Goal: Task Accomplishment & Management: Complete application form

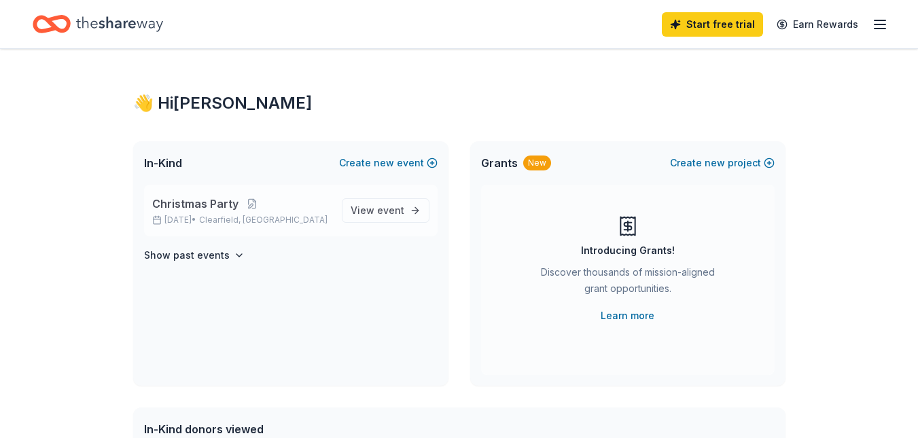
click at [281, 219] on p "Dec 05, 2025 • Clearfield, UT" at bounding box center [241, 220] width 179 height 11
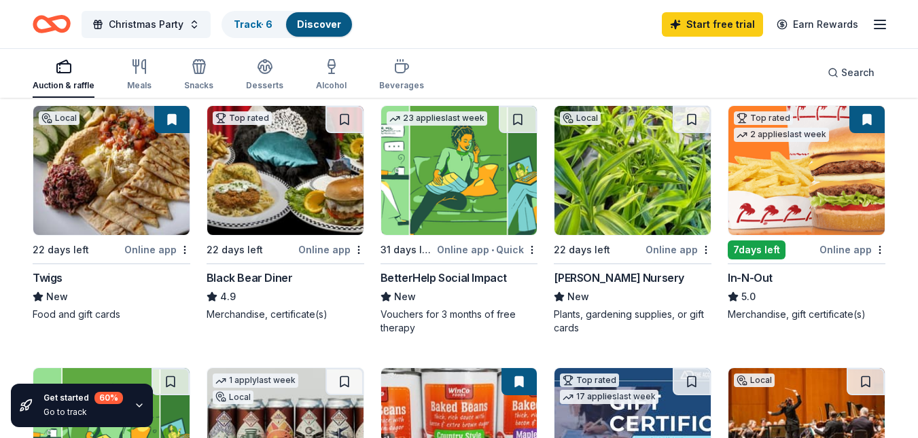
scroll to position [111, 0]
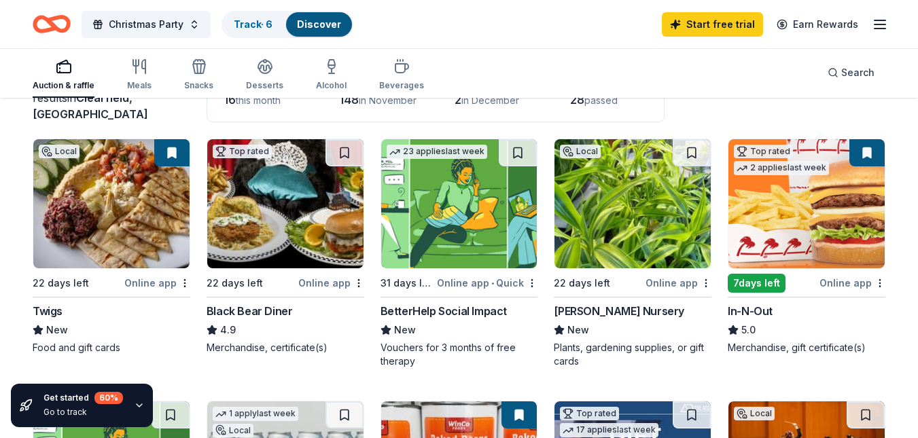
click at [159, 253] on img at bounding box center [111, 203] width 156 height 129
click at [885, 24] on icon "button" at bounding box center [880, 24] width 16 height 16
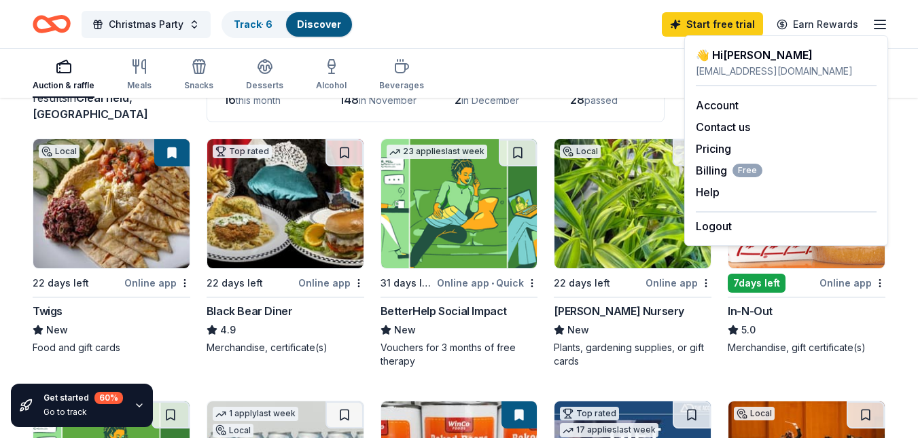
click at [543, 46] on div "Christmas Party Track · 6 Discover Start free trial Earn Rewards" at bounding box center [459, 24] width 918 height 48
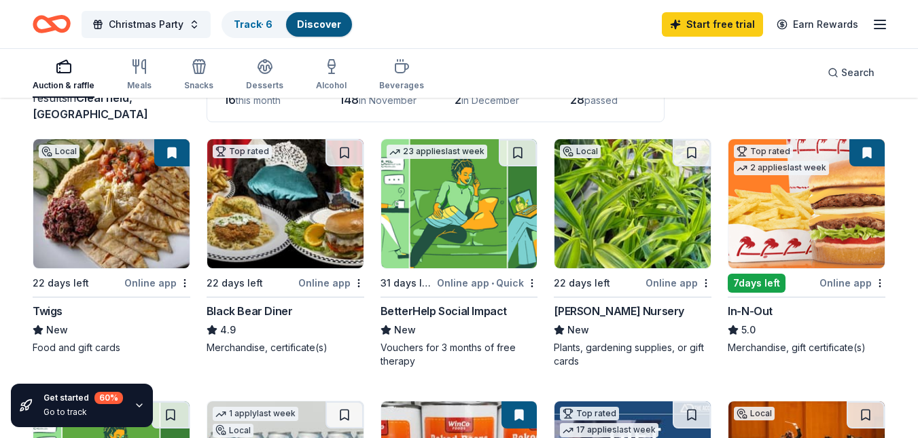
scroll to position [116, 0]
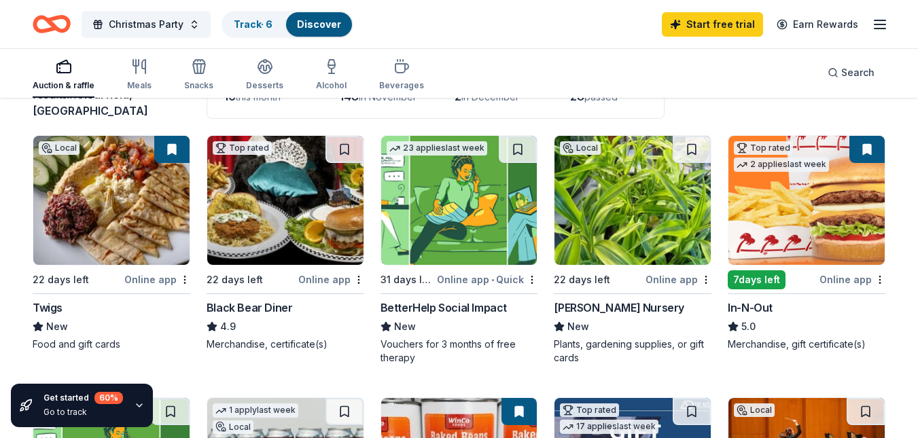
scroll to position [77, 0]
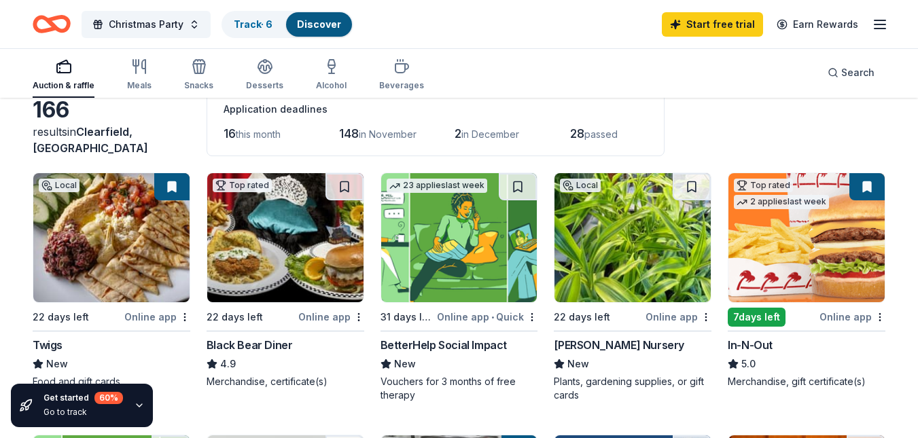
click at [812, 265] on img at bounding box center [806, 237] width 156 height 129
click at [260, 27] on link "Track · 6" at bounding box center [253, 24] width 39 height 12
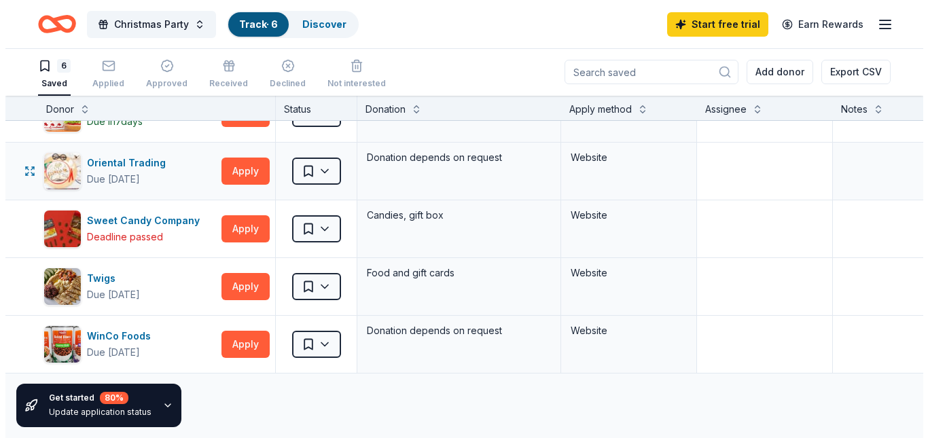
scroll to position [116, 0]
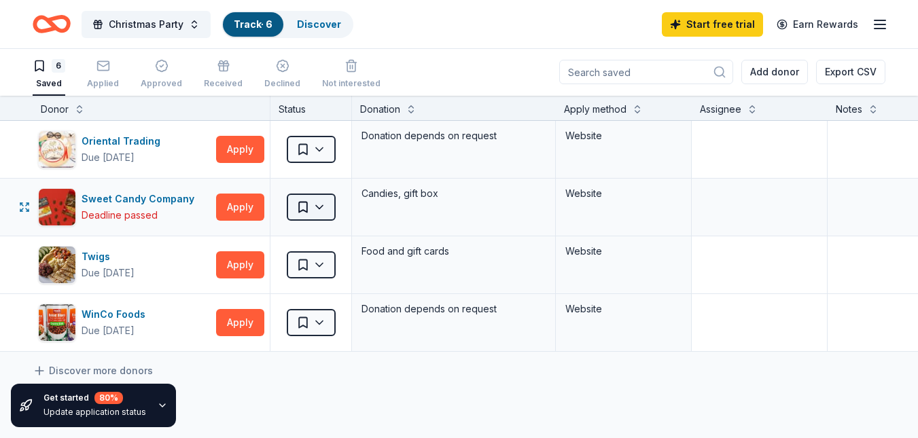
click at [323, 216] on html "Christmas Party Track · 6 Discover Start free trial Earn Rewards 6 Saved Applie…" at bounding box center [459, 218] width 918 height 438
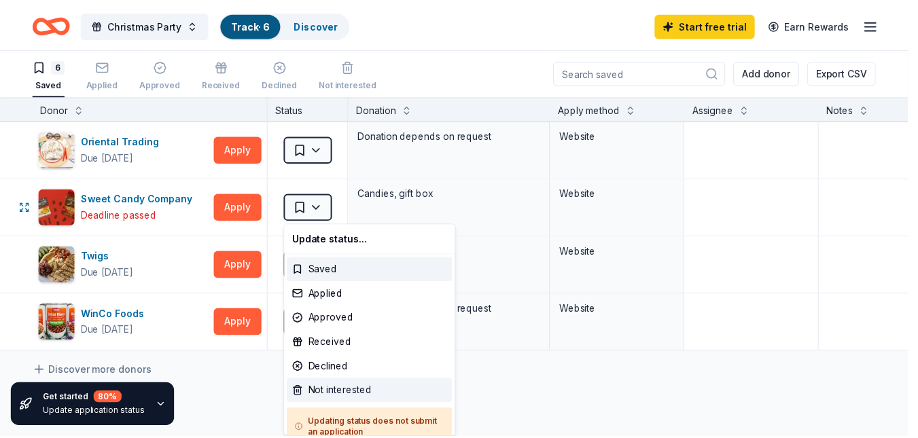
scroll to position [13, 0]
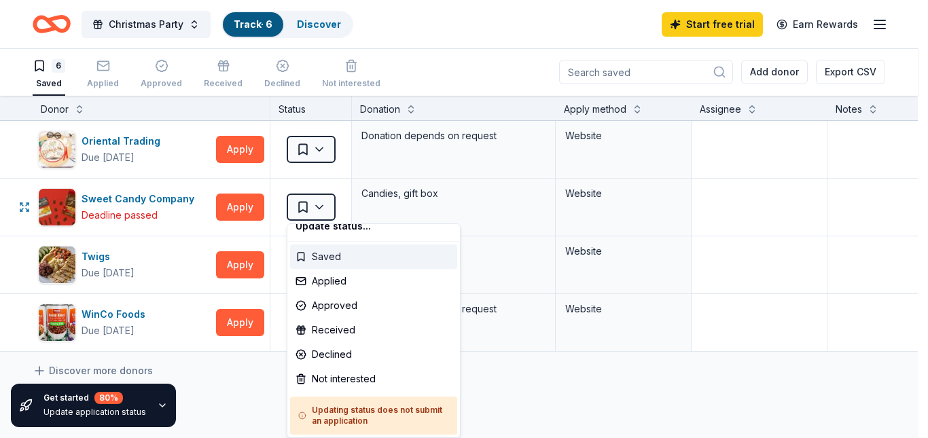
click at [318, 259] on div "Saved" at bounding box center [373, 257] width 167 height 24
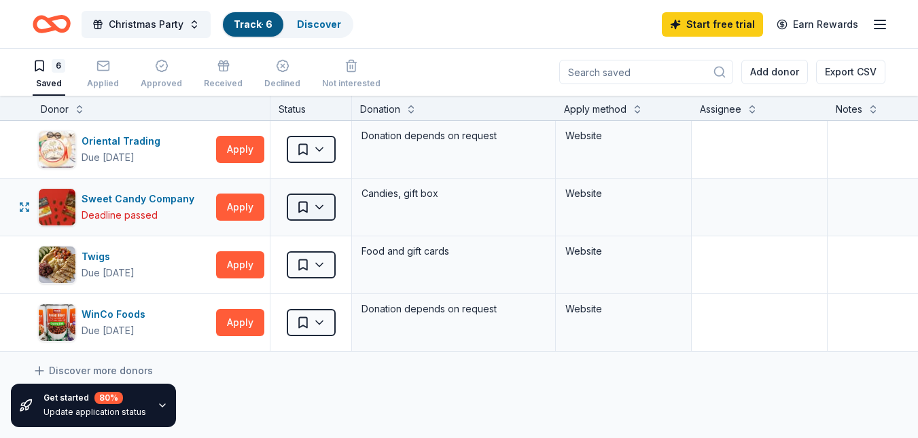
click at [318, 207] on html "Christmas Party Track · 6 Discover Start free trial Earn Rewards 6 Saved Applie…" at bounding box center [459, 218] width 918 height 438
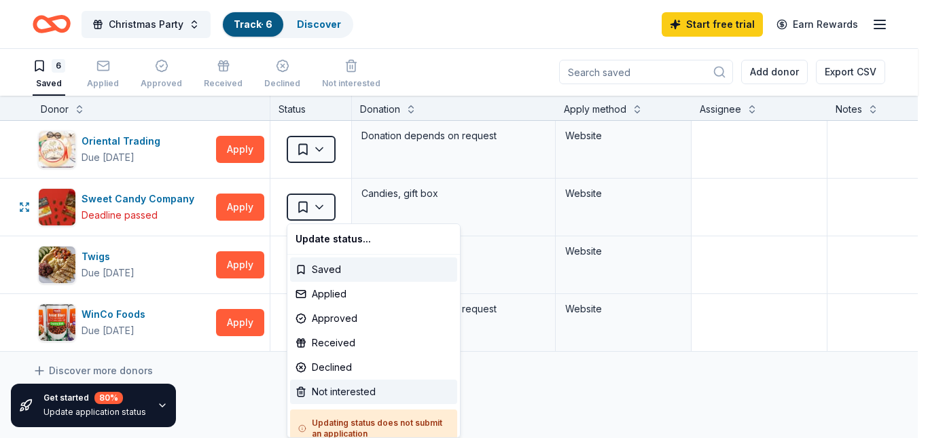
click at [323, 395] on div "Not interested" at bounding box center [373, 392] width 167 height 24
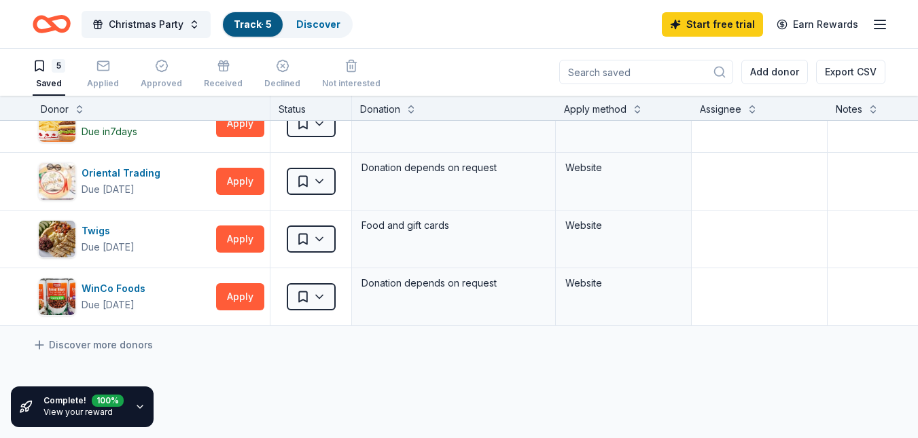
scroll to position [143, 0]
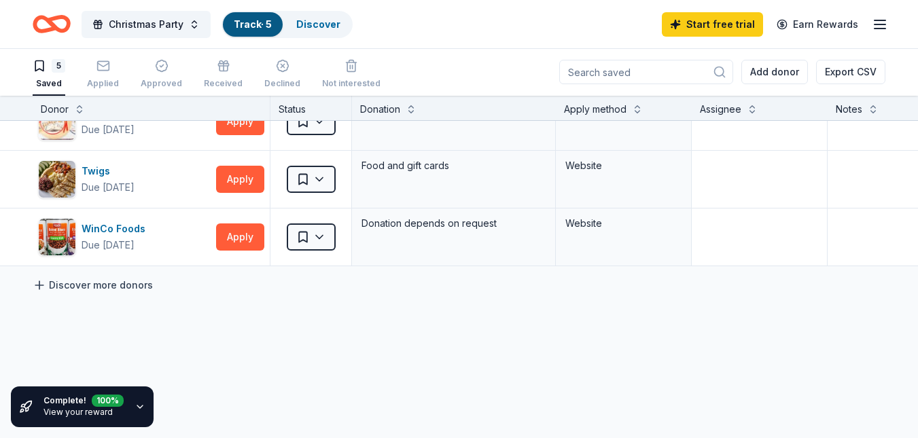
click at [131, 287] on link "Discover more donors" at bounding box center [93, 285] width 120 height 16
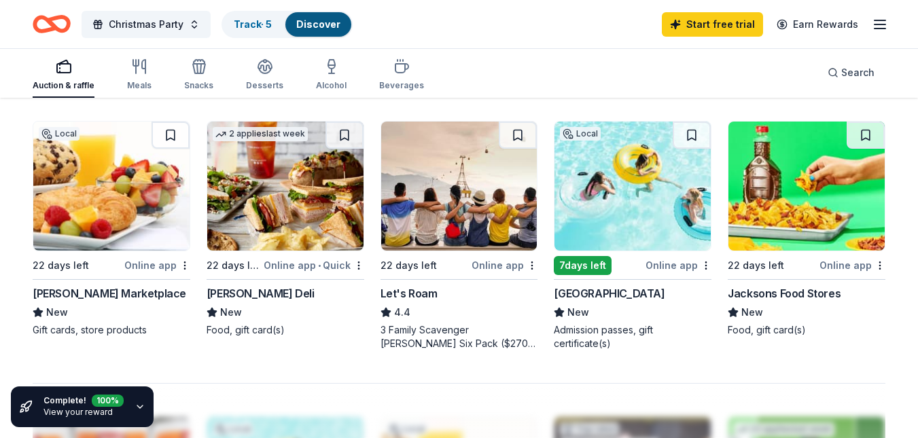
scroll to position [915, 0]
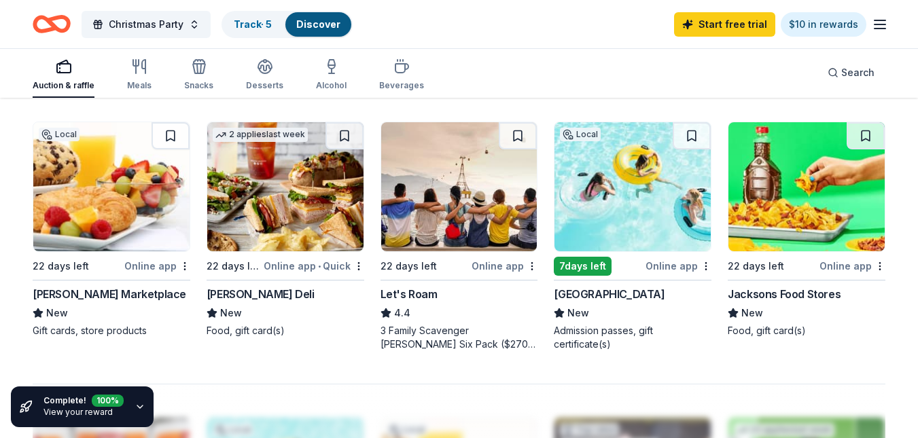
click at [891, 175] on div "166 results in Clearfield, UT Application deadlines 16 this month 148 in Novemb…" at bounding box center [459, 56] width 918 height 1745
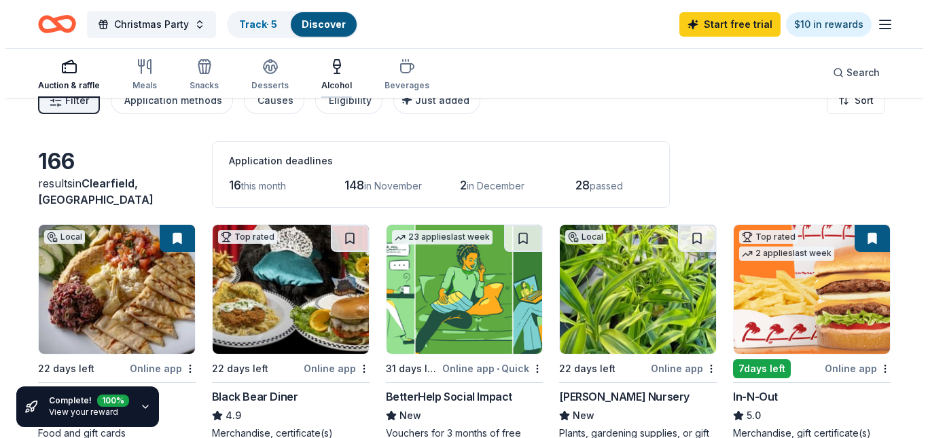
scroll to position [0, 0]
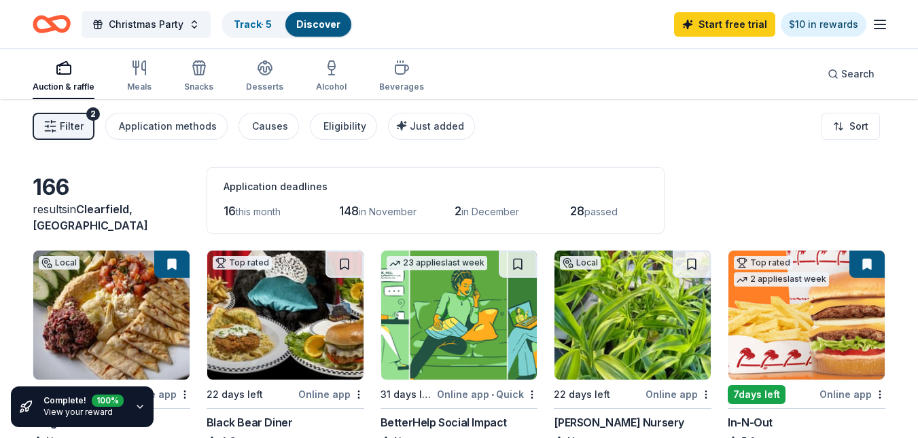
click at [62, 129] on span "Filter" at bounding box center [72, 126] width 24 height 16
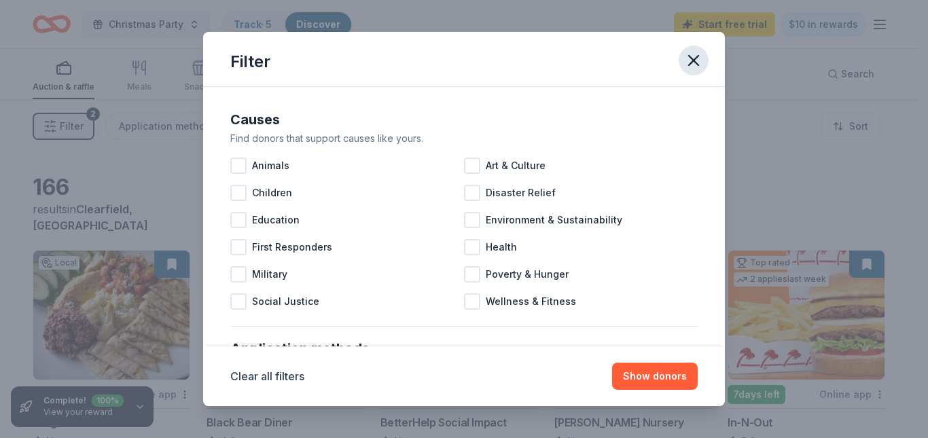
click at [698, 63] on icon "button" at bounding box center [693, 60] width 19 height 19
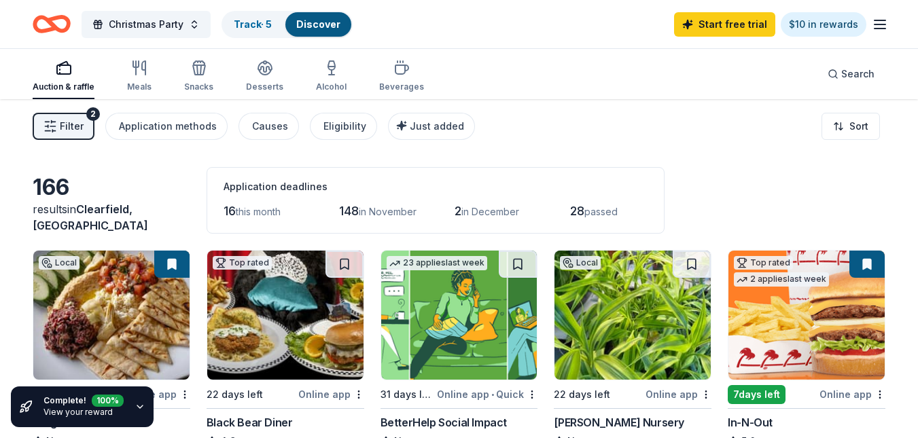
click at [675, 136] on div "Filter 2 Application methods Causes Eligibility Just added Sort" at bounding box center [459, 126] width 918 height 54
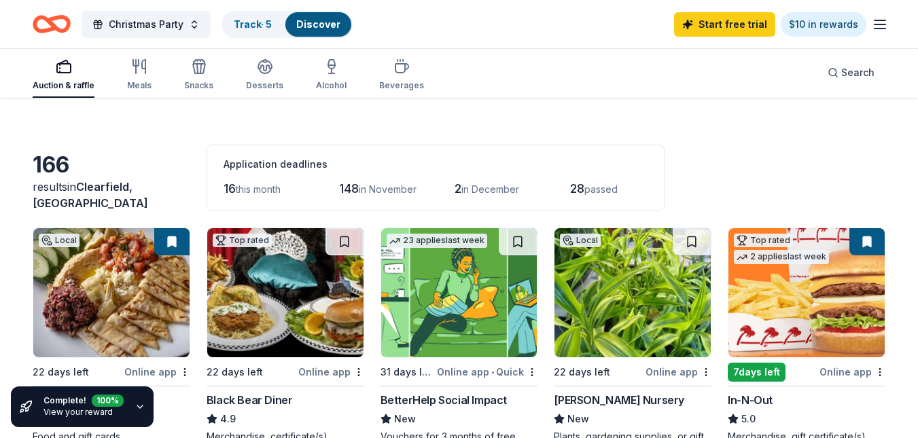
scroll to position [23, 0]
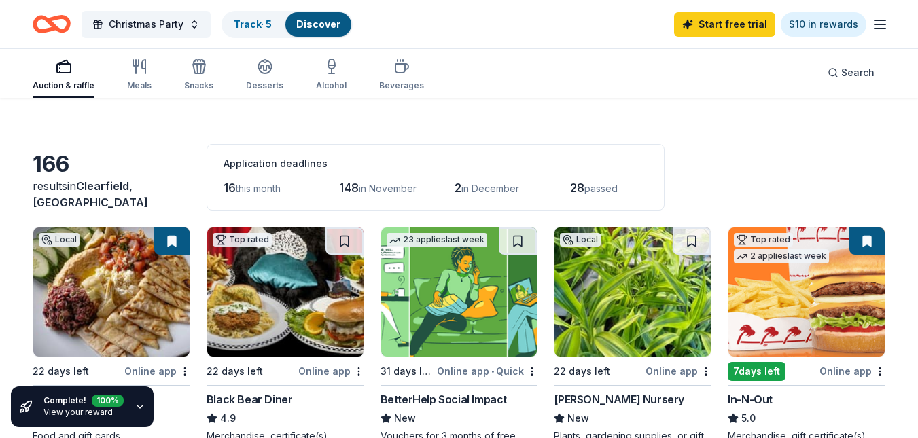
click at [874, 175] on div "166 results in Clearfield, UT Application deadlines 16 this month 148 in Novemb…" at bounding box center [459, 177] width 853 height 67
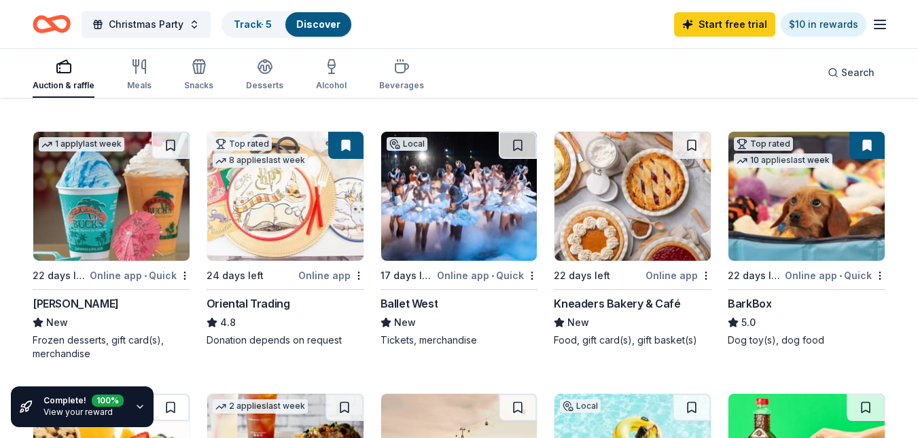
scroll to position [645, 0]
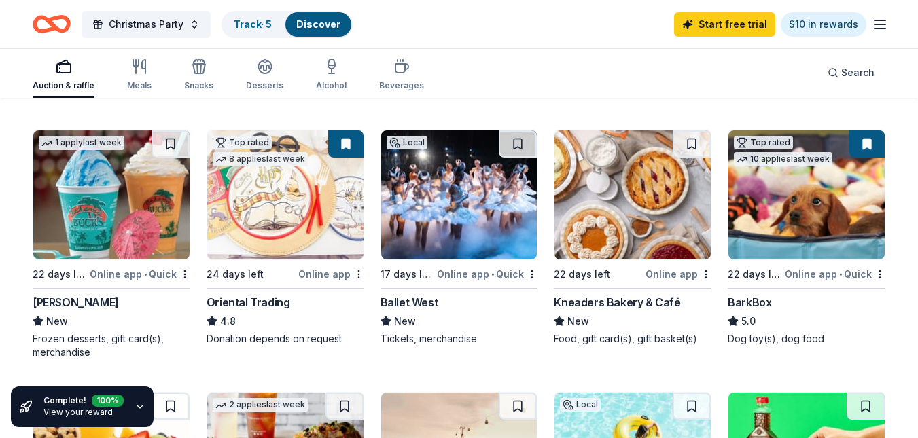
click at [550, 86] on div "Auction & raffle Meals Snacks Desserts Alcohol Beverages Search" at bounding box center [459, 73] width 853 height 50
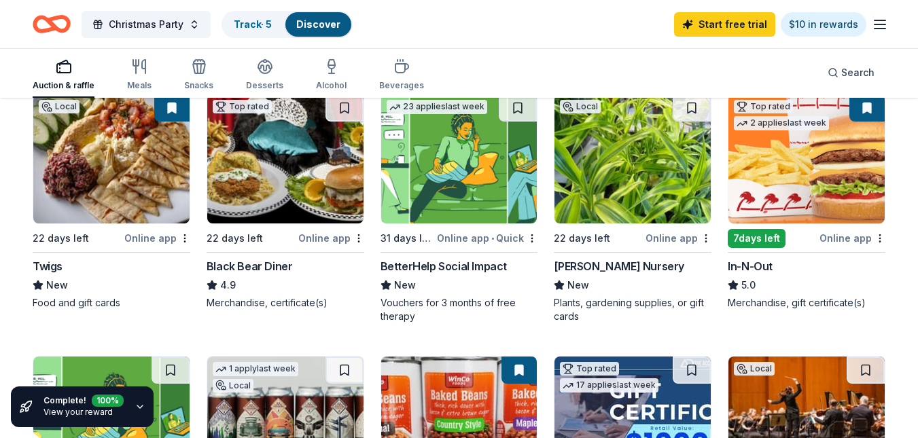
scroll to position [157, 0]
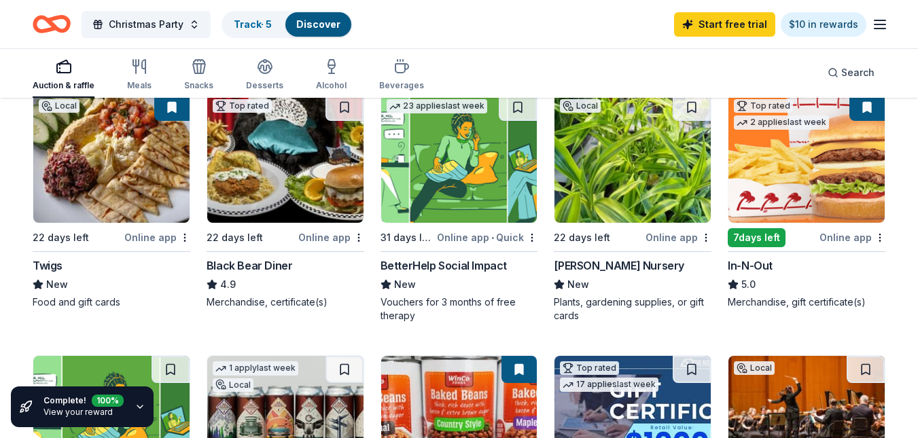
click at [313, 24] on link "Discover" at bounding box center [318, 24] width 44 height 12
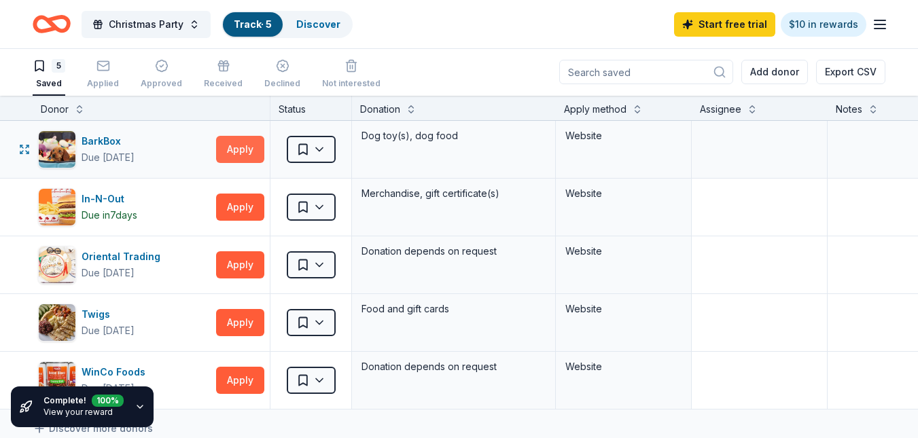
click at [241, 152] on button "Apply" at bounding box center [240, 149] width 48 height 27
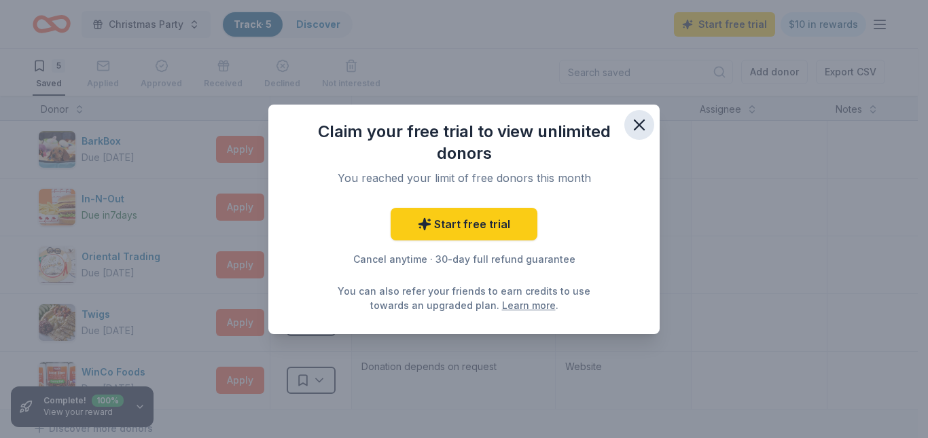
click at [637, 124] on icon "button" at bounding box center [639, 125] width 19 height 19
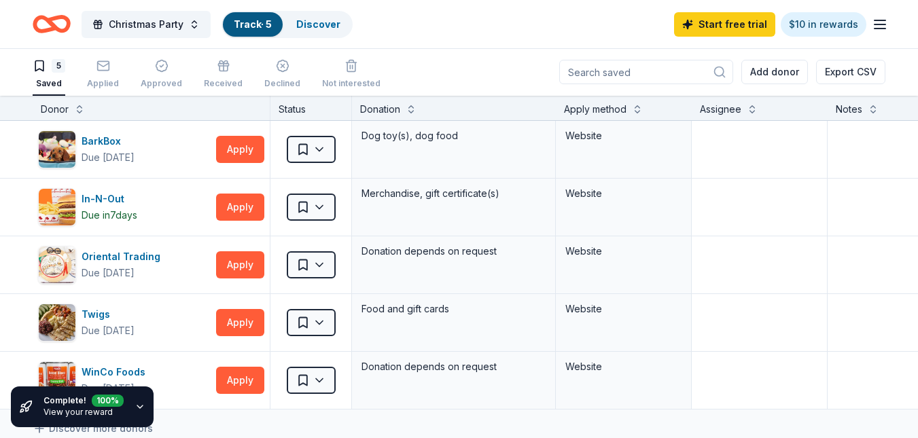
click at [565, 31] on div "Christmas Party Track · 5 Discover Start free trial $10 in rewards" at bounding box center [459, 24] width 853 height 32
click at [236, 157] on button "Apply" at bounding box center [240, 149] width 48 height 27
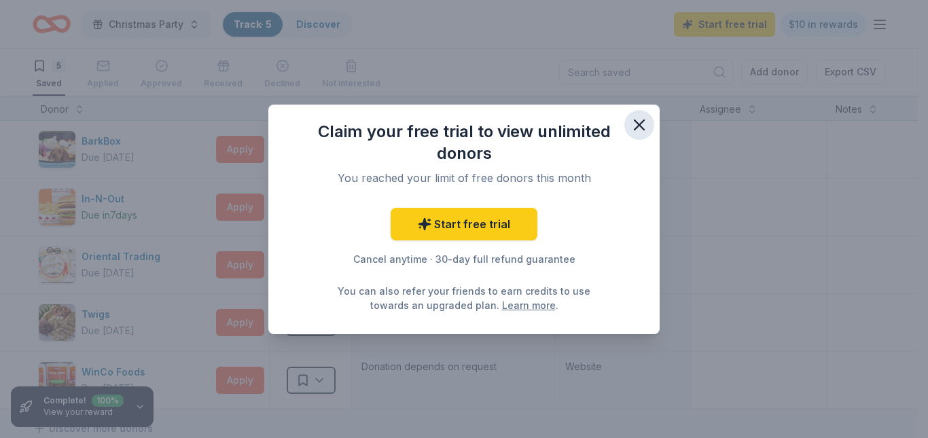
click at [641, 122] on icon "button" at bounding box center [639, 125] width 19 height 19
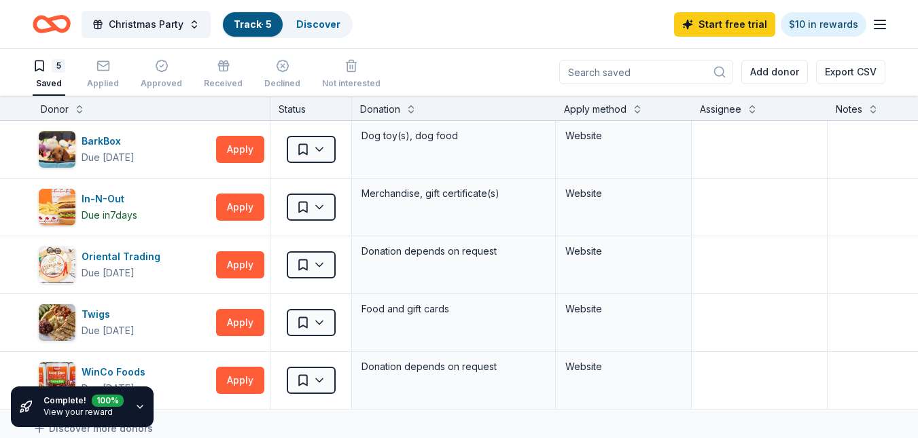
click at [626, 38] on div "Christmas Party Track · 5 Discover Start free trial $10 in rewards" at bounding box center [459, 24] width 853 height 32
click at [889, 23] on div "Christmas Party Track · 5 Discover Start free trial $10 in rewards" at bounding box center [459, 24] width 918 height 48
click at [876, 25] on icon "button" at bounding box center [880, 24] width 16 height 16
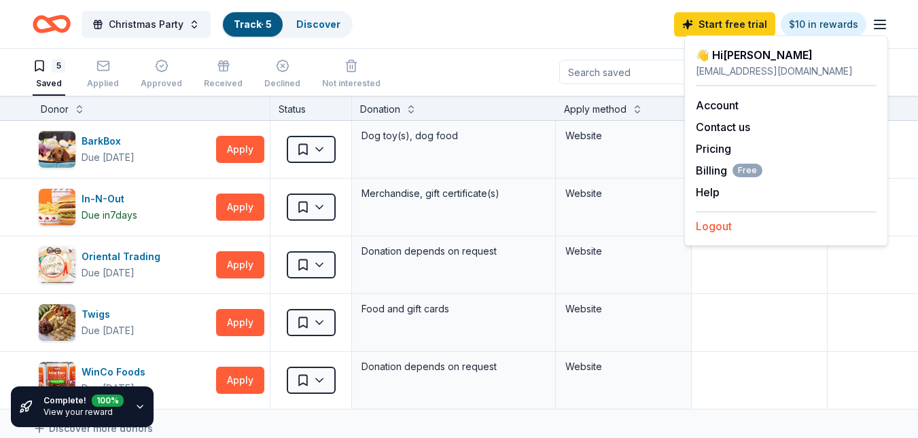
click at [727, 229] on button "Logout" at bounding box center [714, 226] width 36 height 16
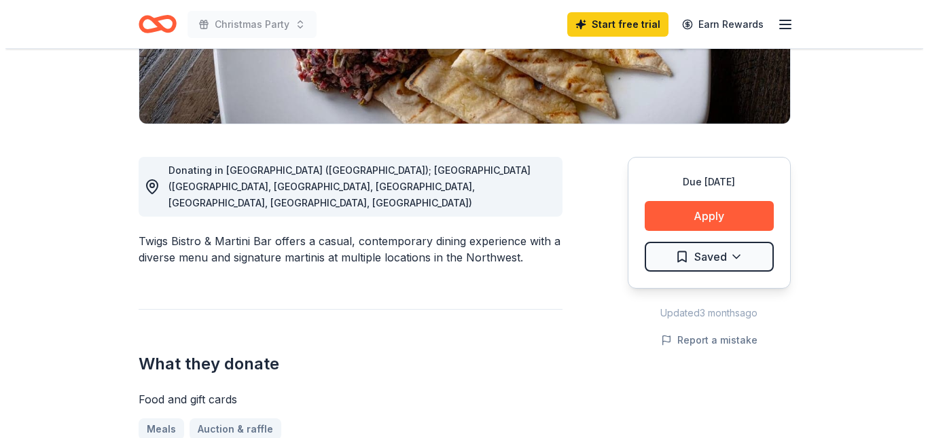
scroll to position [289, 0]
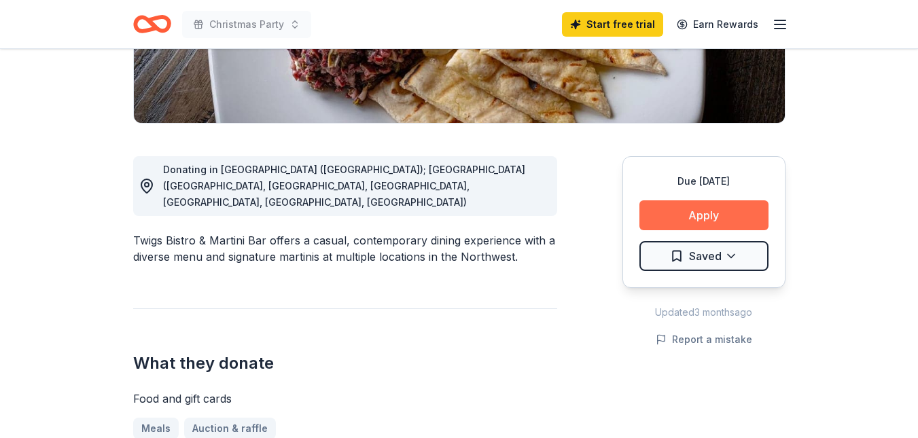
click at [715, 216] on button "Apply" at bounding box center [703, 215] width 129 height 30
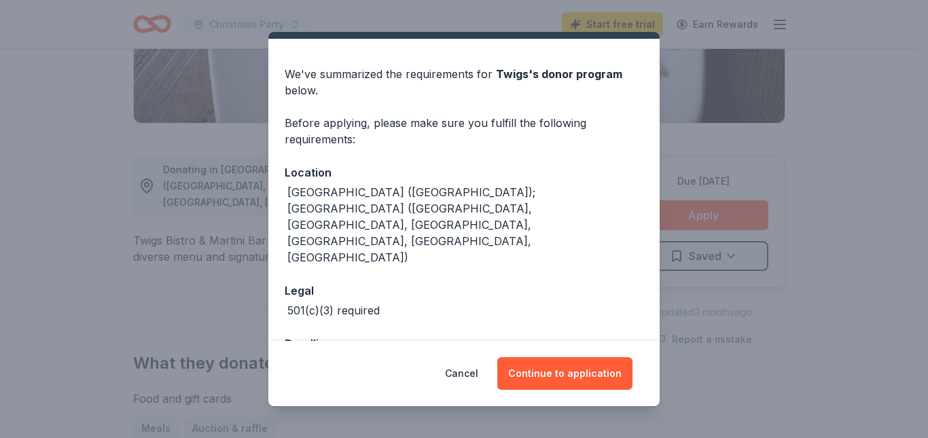
scroll to position [33, 0]
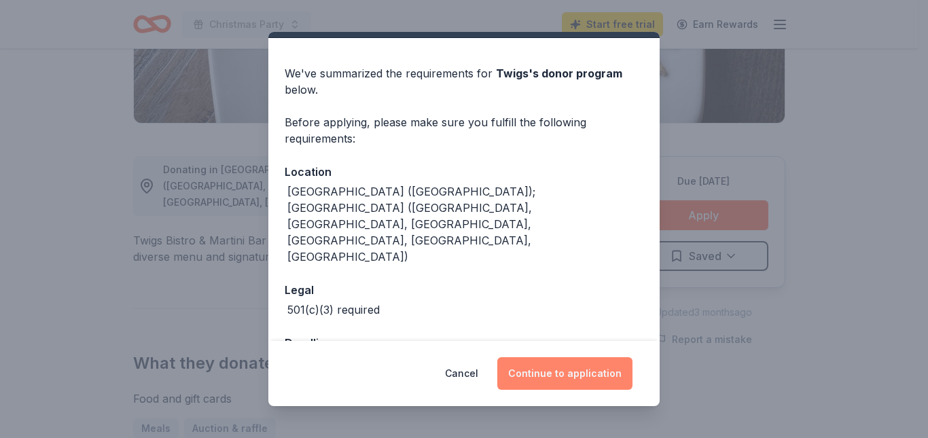
click at [554, 376] on button "Continue to application" at bounding box center [564, 373] width 135 height 33
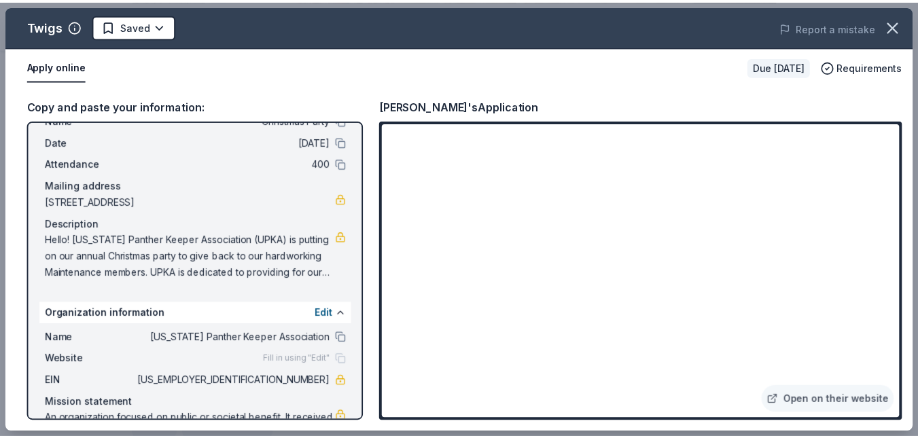
scroll to position [47, 0]
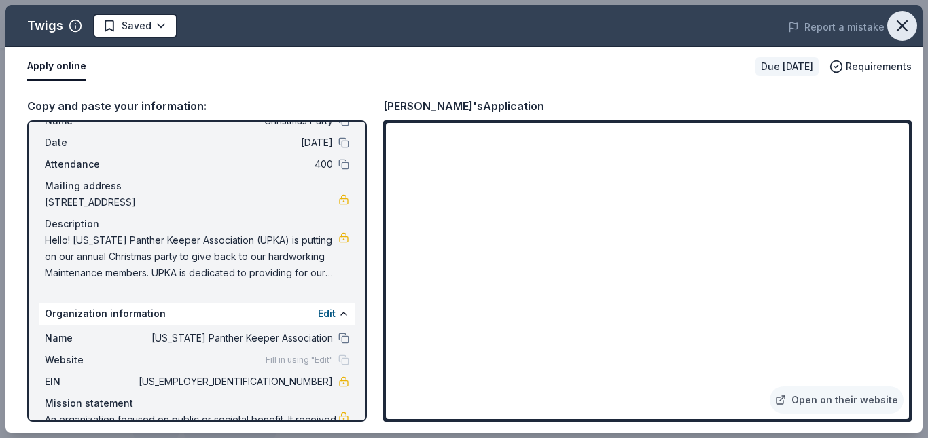
click at [900, 28] on icon "button" at bounding box center [903, 26] width 10 height 10
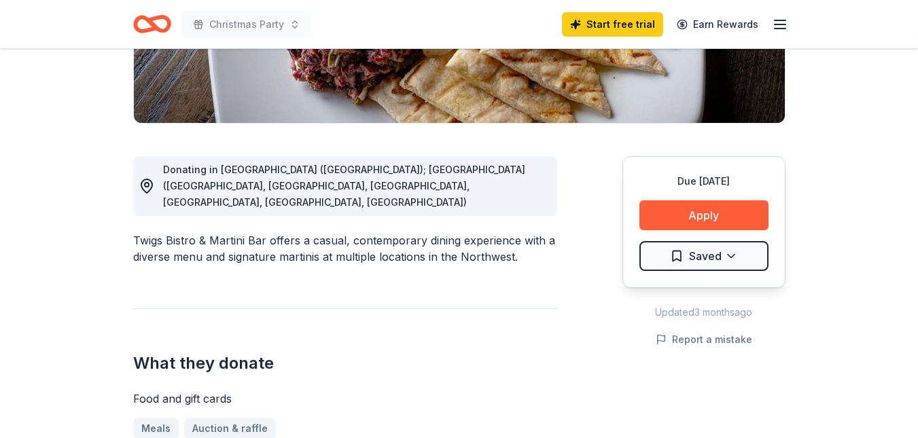
click at [514, 319] on div "What they donate Food and gift cards Meals Auction & raffle Donation is small &…" at bounding box center [345, 387] width 424 height 158
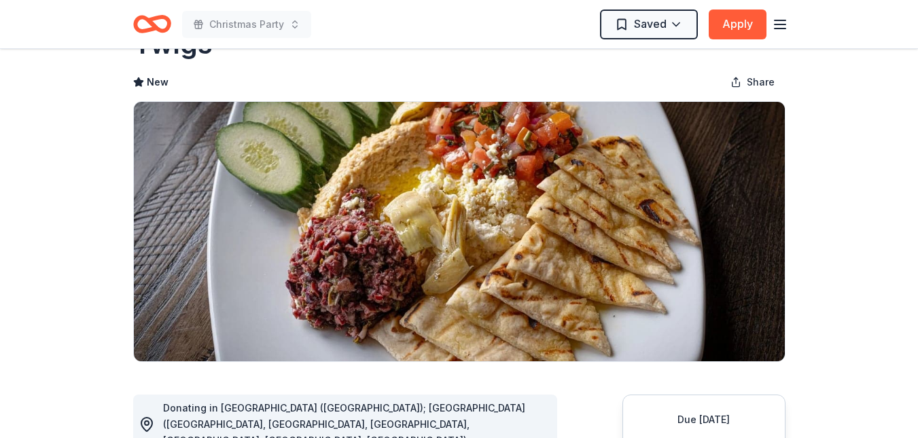
scroll to position [0, 0]
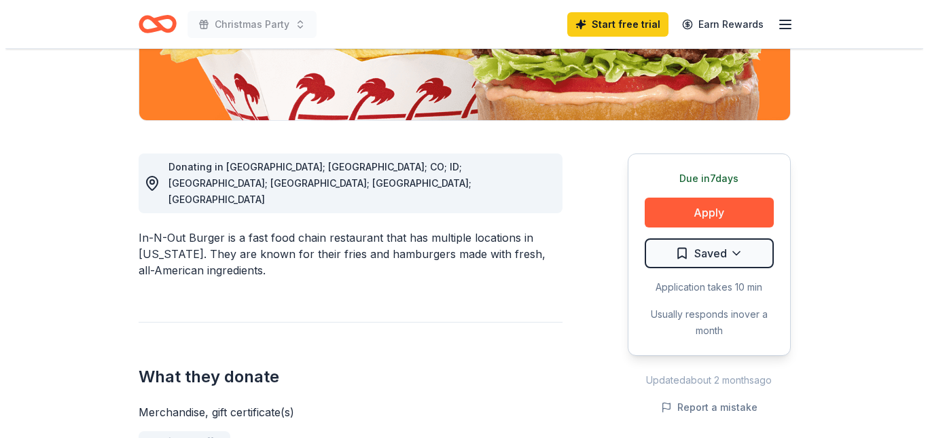
scroll to position [293, 0]
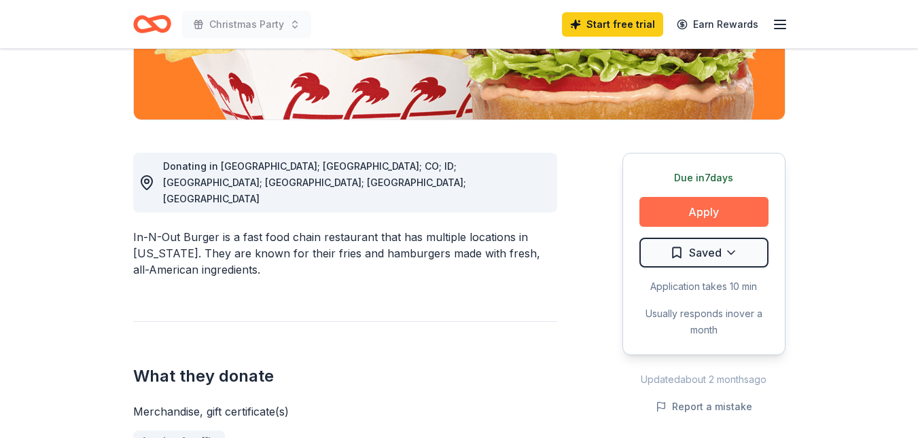
click at [720, 213] on button "Apply" at bounding box center [703, 212] width 129 height 30
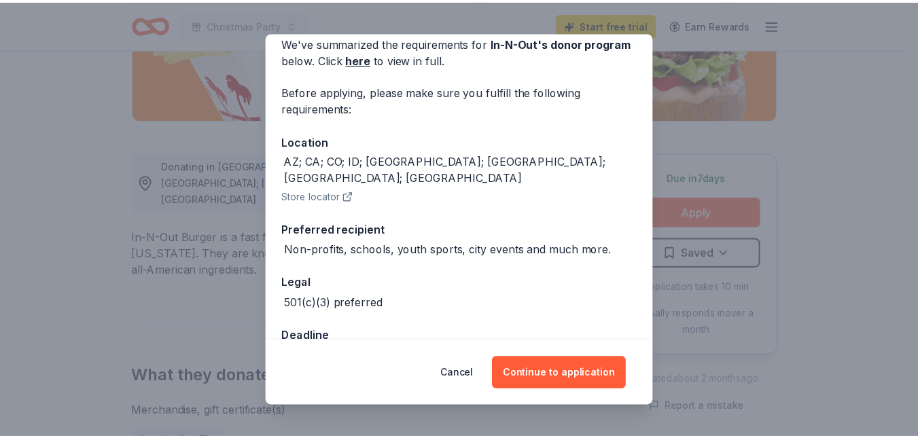
scroll to position [89, 0]
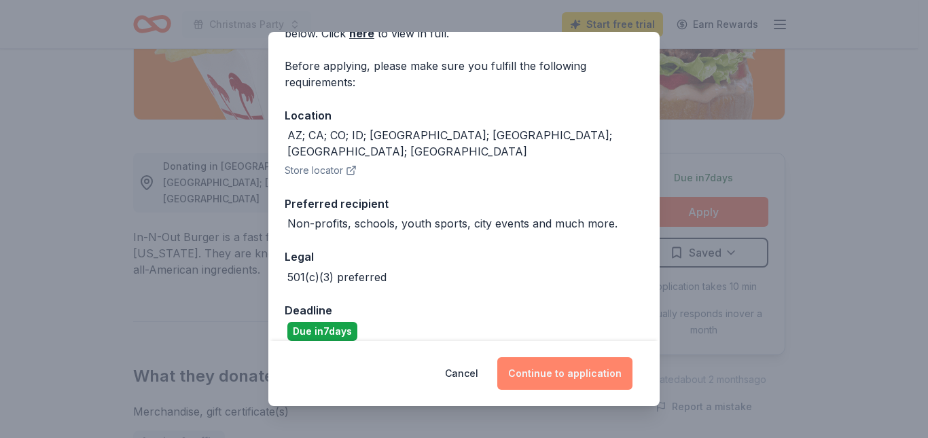
click at [539, 377] on button "Continue to application" at bounding box center [564, 373] width 135 height 33
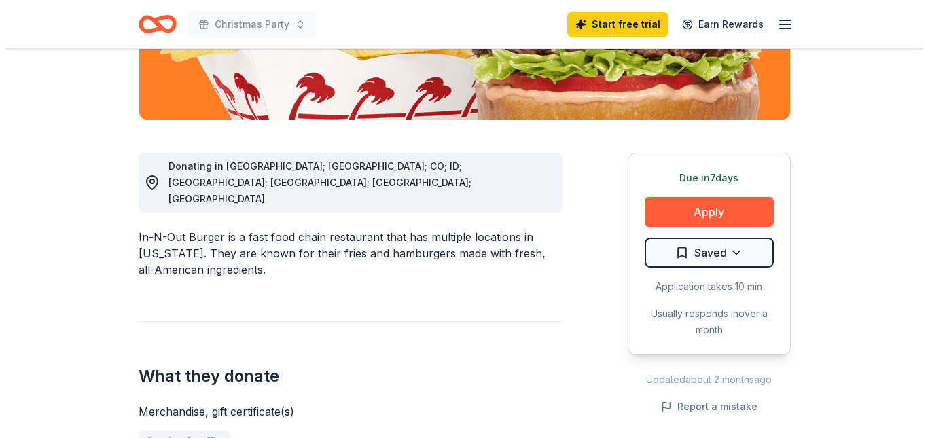
scroll to position [0, 0]
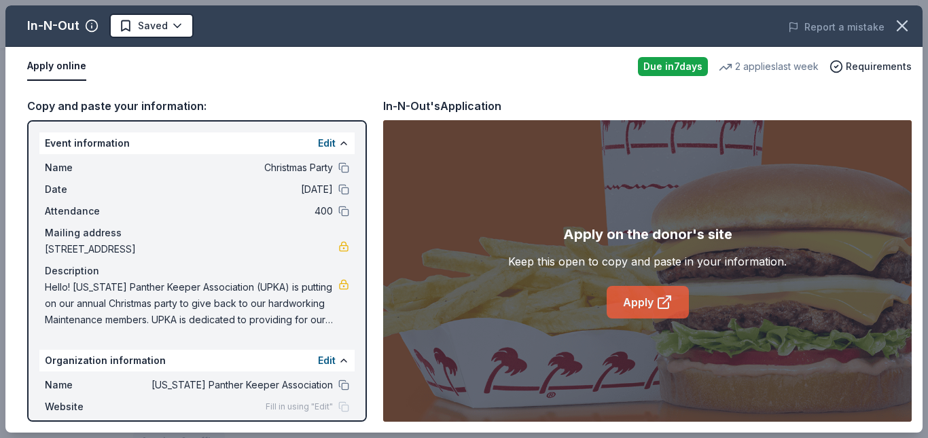
click at [622, 298] on link "Apply" at bounding box center [648, 302] width 82 height 33
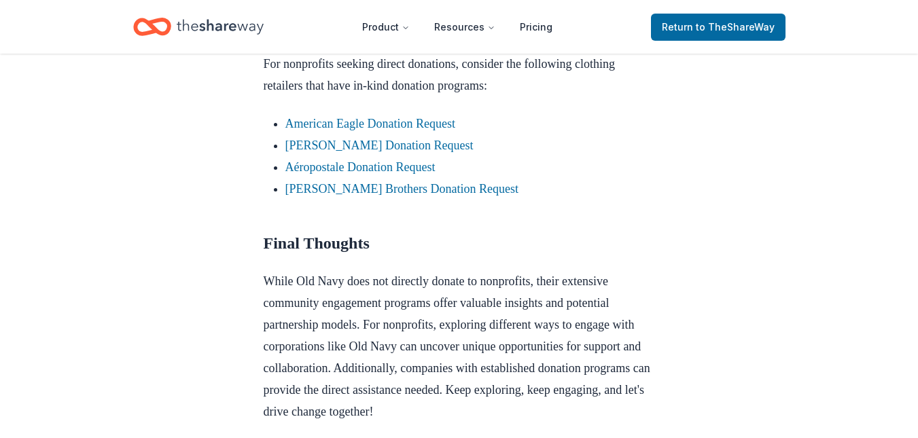
scroll to position [1171, 0]
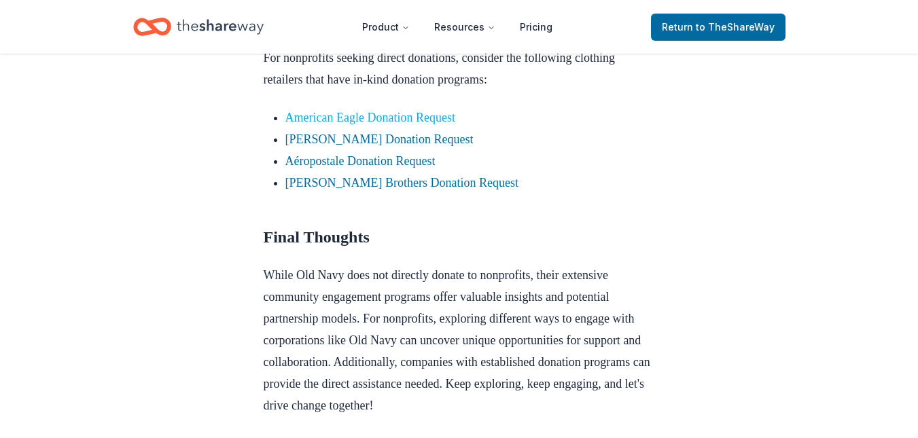
click at [441, 124] on link "American Eagle Donation Request" at bounding box center [370, 118] width 170 height 14
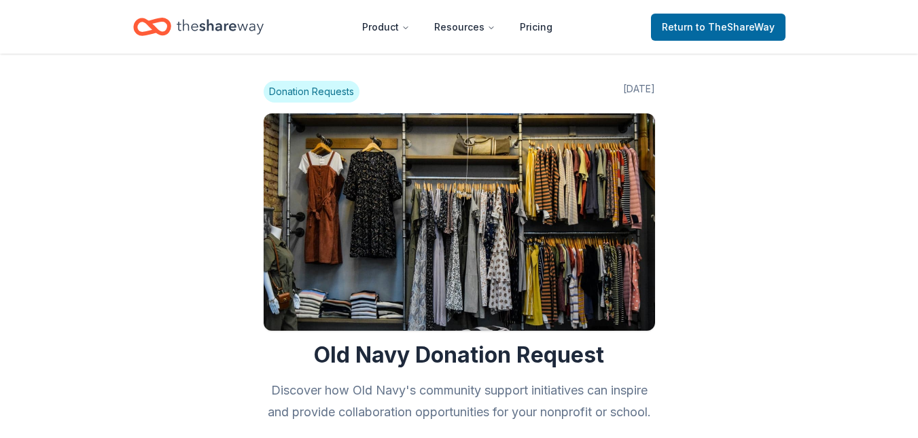
scroll to position [1168, 0]
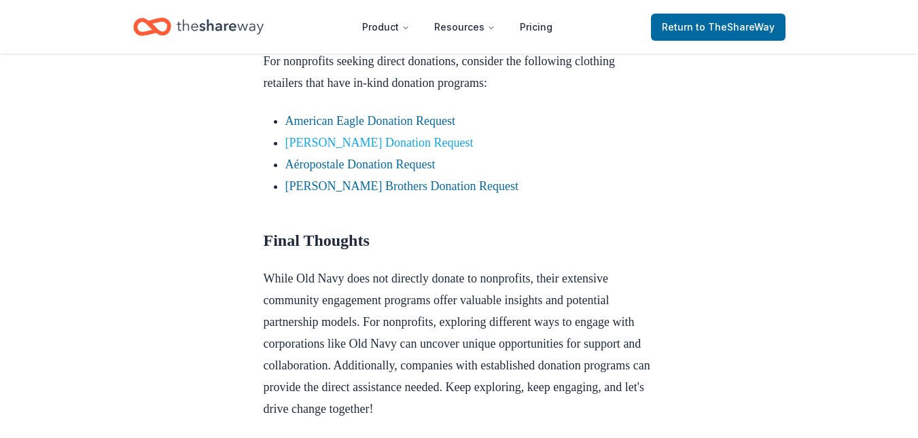
click at [300, 149] on link "L.L.Bean Donation Request" at bounding box center [379, 143] width 188 height 14
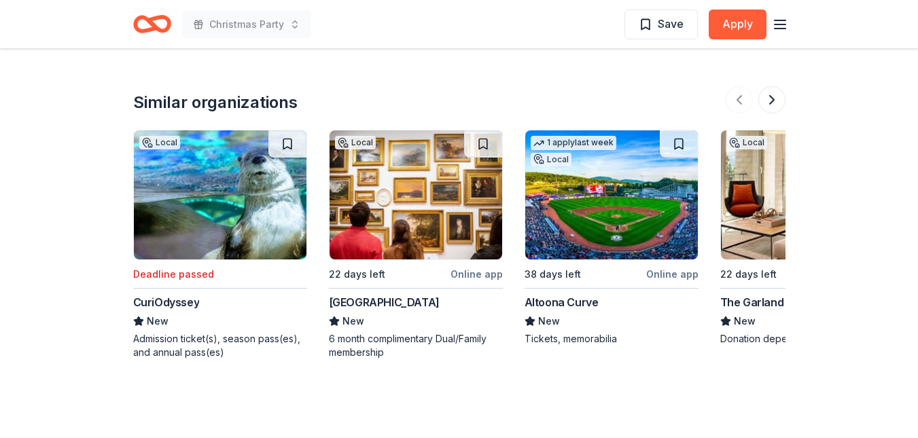
scroll to position [1751, 0]
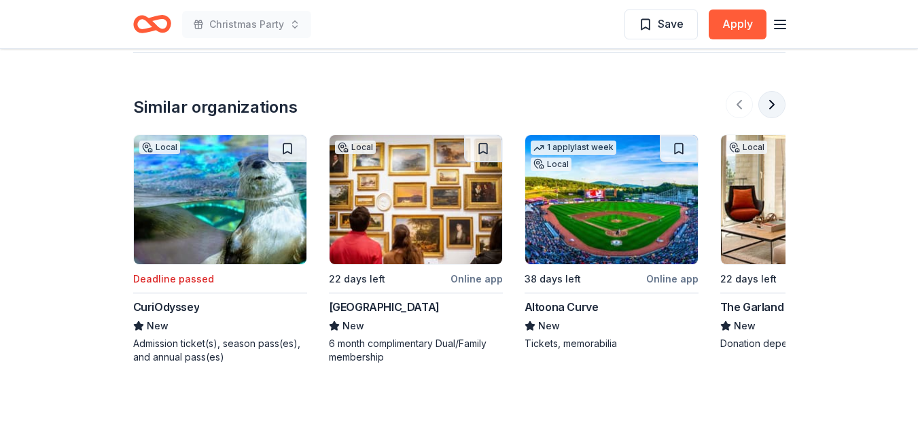
click at [771, 91] on button at bounding box center [771, 104] width 27 height 27
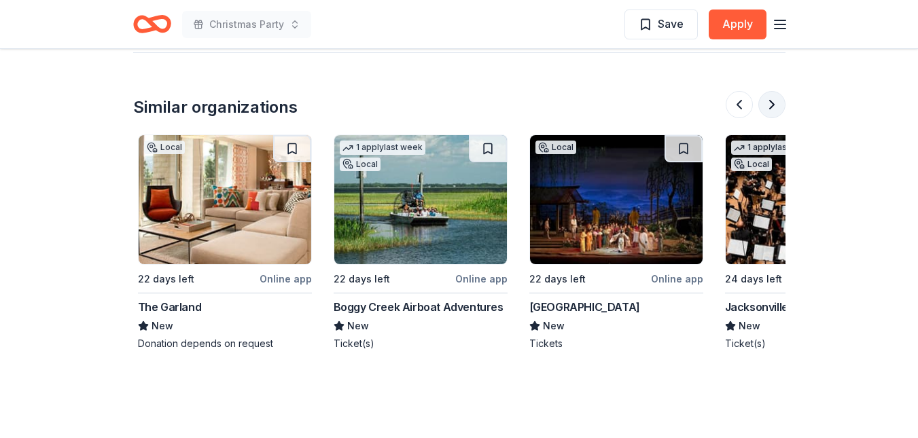
scroll to position [0, 587]
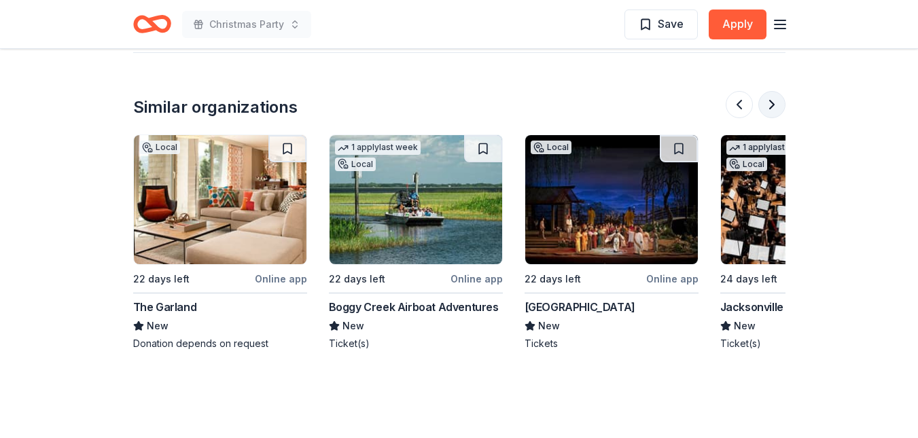
click at [771, 91] on button at bounding box center [771, 104] width 27 height 27
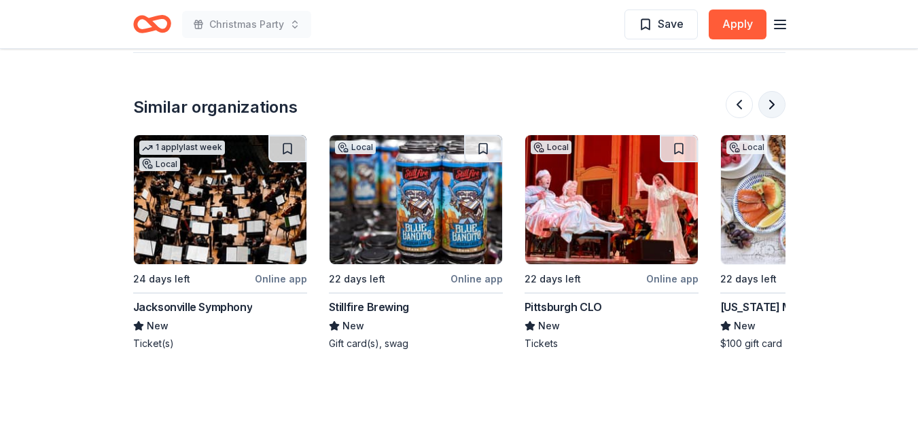
click at [771, 91] on button at bounding box center [771, 104] width 27 height 27
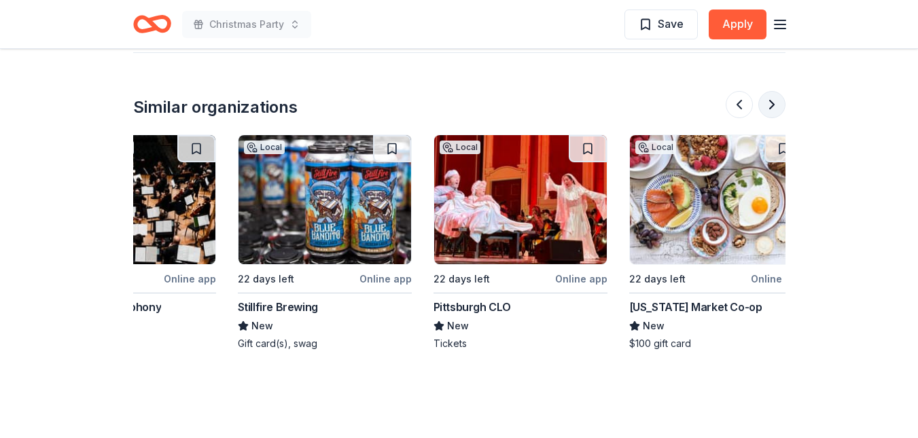
scroll to position [0, 1283]
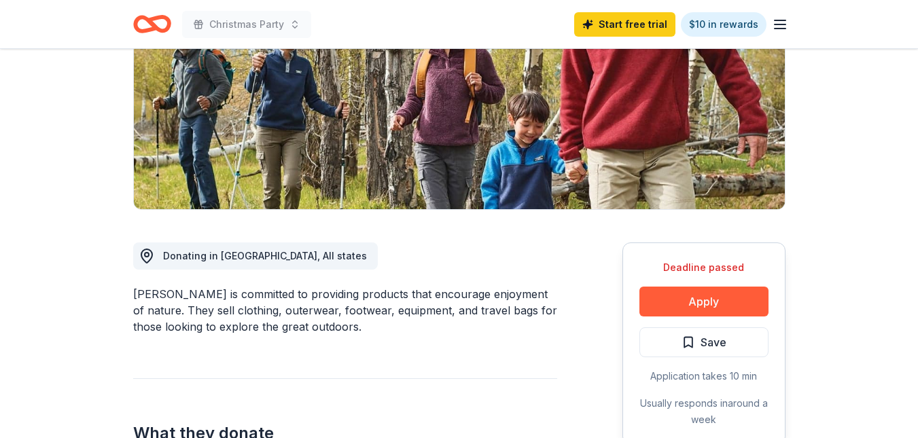
scroll to position [191, 0]
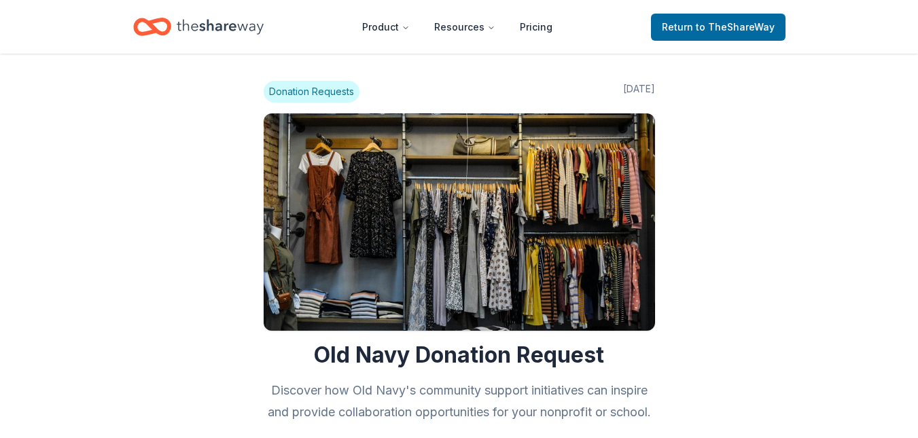
scroll to position [1168, 0]
